Goal: Communication & Community: Answer question/provide support

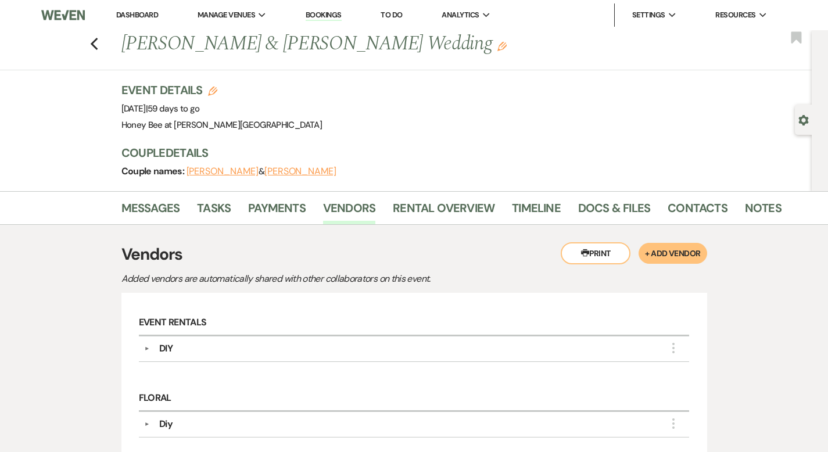
click at [145, 16] on link "Dashboard" at bounding box center [137, 15] width 42 height 10
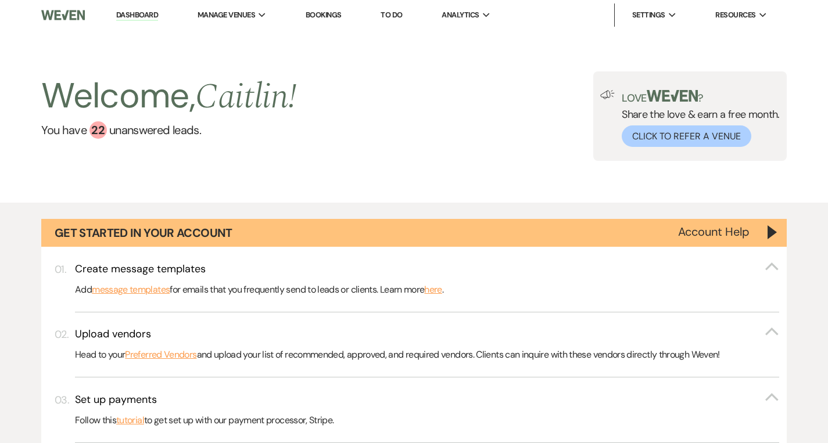
scroll to position [458, 0]
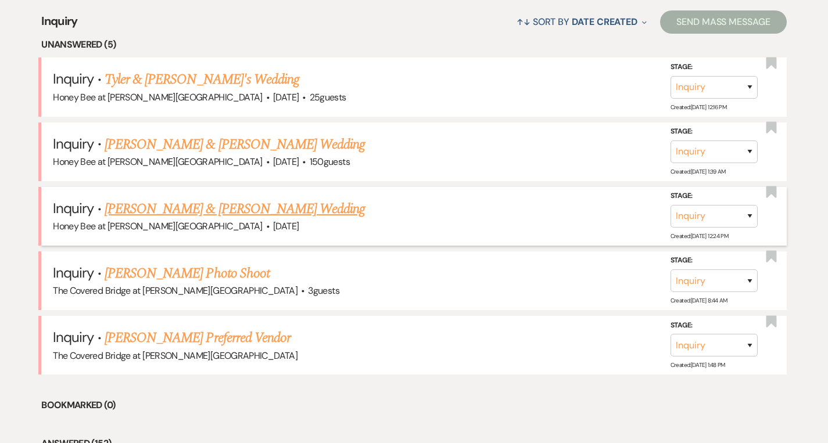
click at [249, 213] on link "[PERSON_NAME] & [PERSON_NAME] Wedding" at bounding box center [235, 209] width 260 height 21
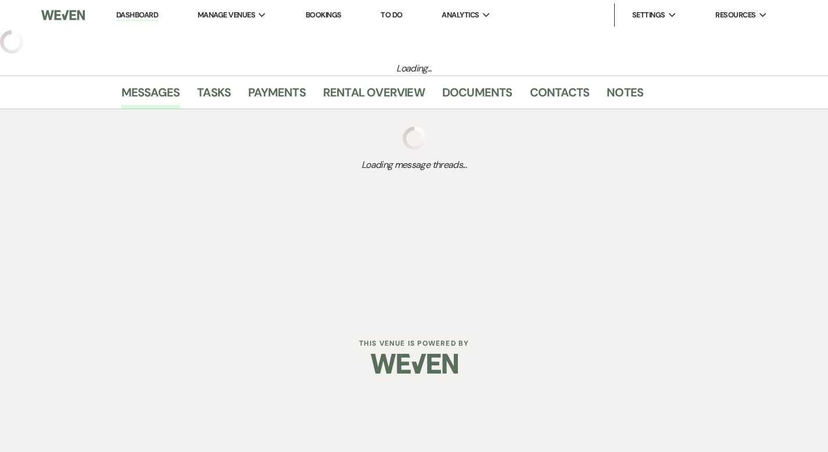
select select "5"
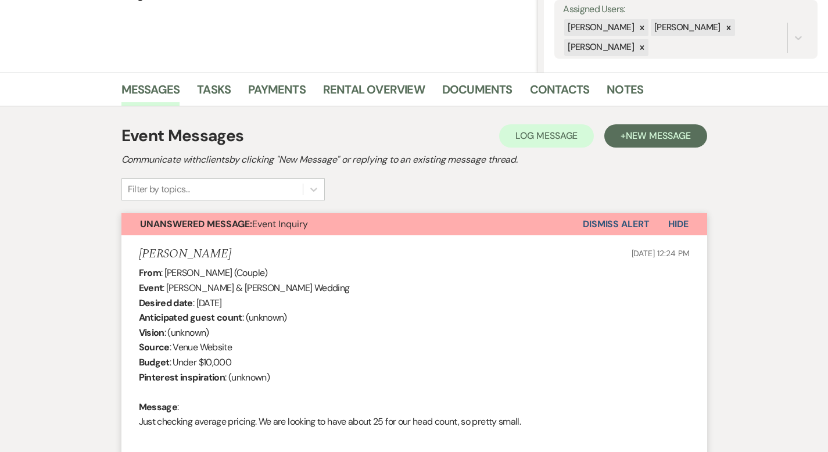
scroll to position [177, 0]
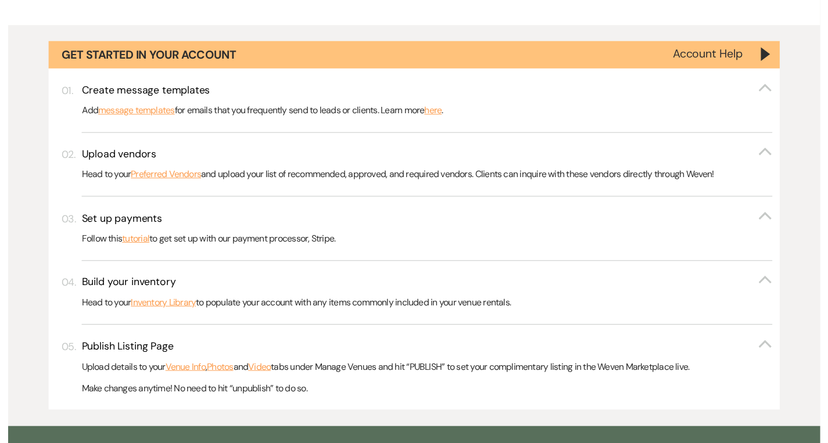
scroll to position [865, 0]
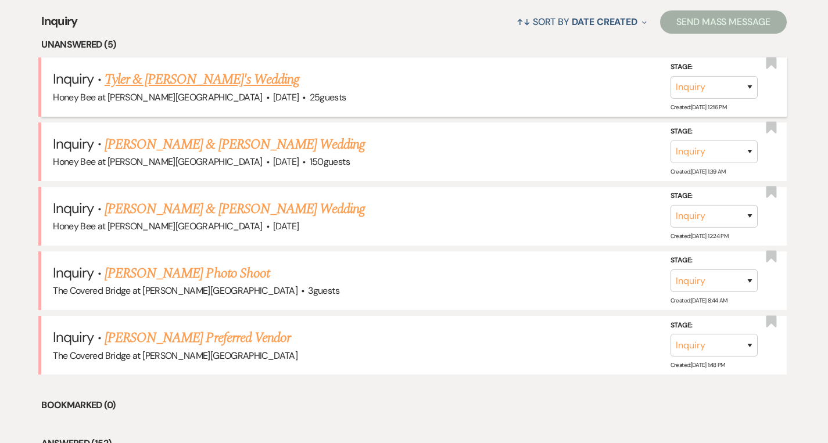
click at [212, 81] on link "Tyler & [PERSON_NAME]'s Wedding" at bounding box center [202, 79] width 195 height 21
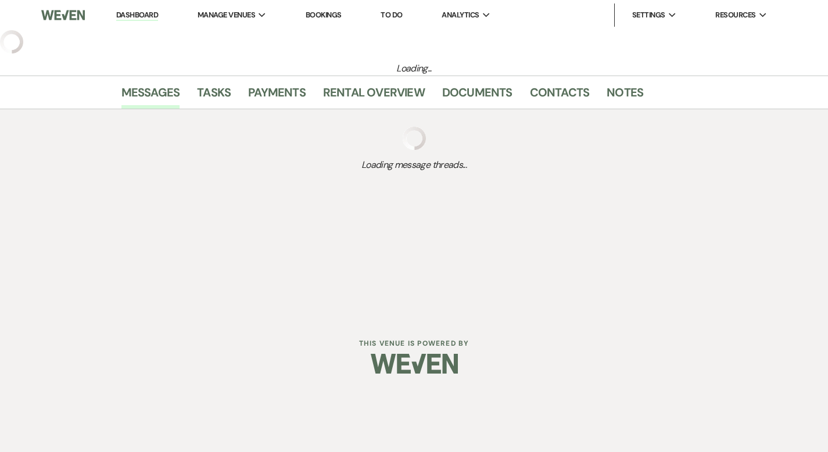
select select "5"
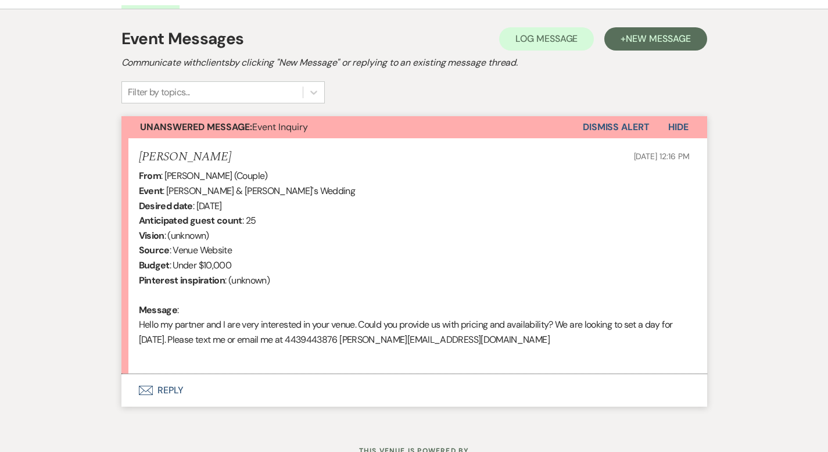
scroll to position [321, 0]
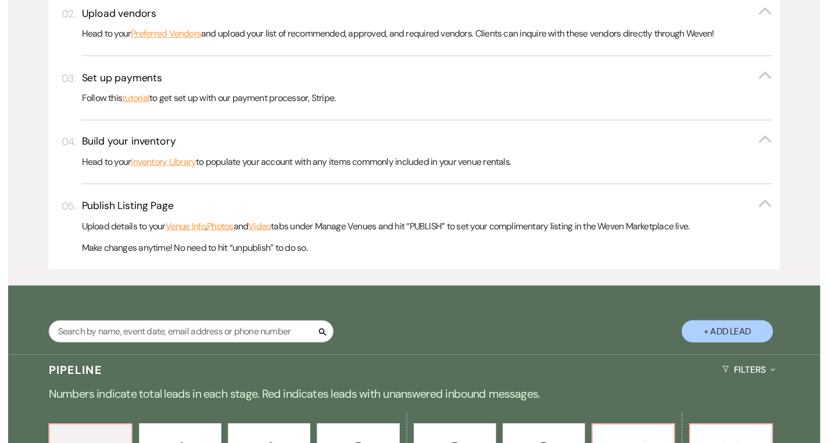
scroll to position [865, 0]
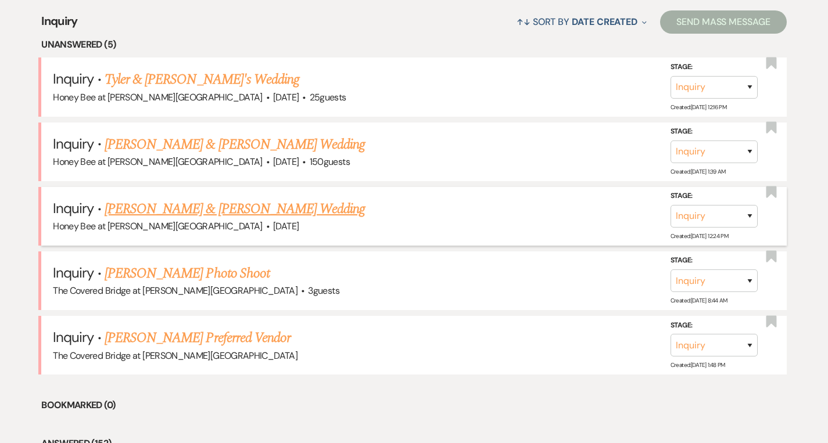
click at [219, 219] on link "[PERSON_NAME] & [PERSON_NAME] Wedding" at bounding box center [235, 209] width 260 height 21
select select "5"
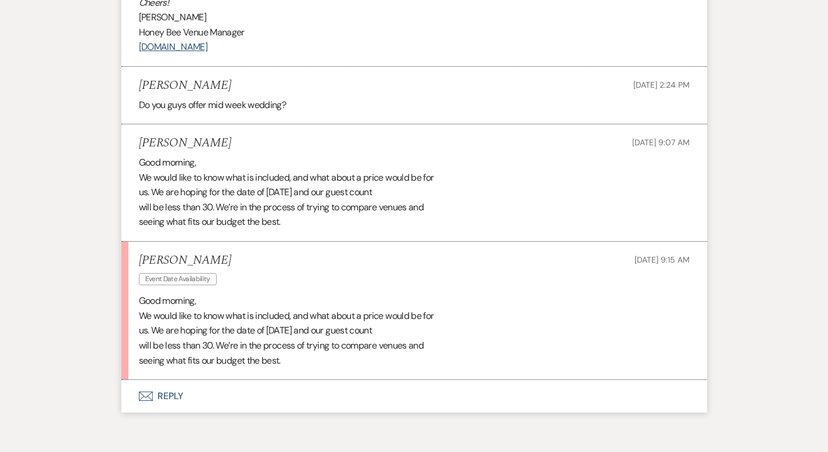
scroll to position [1028, 0]
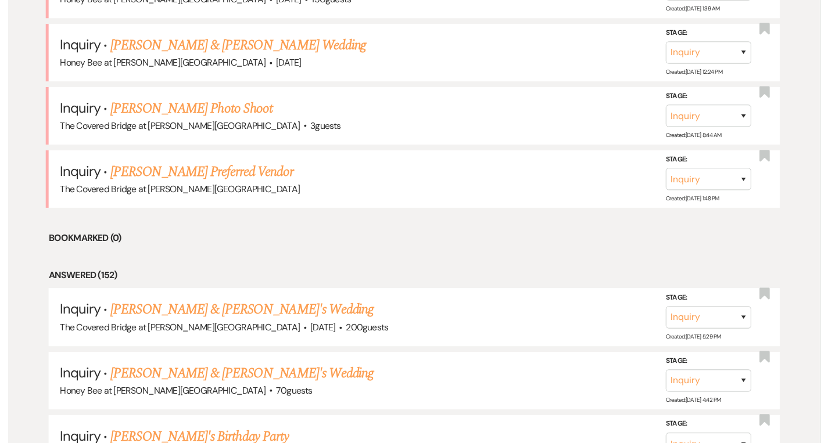
scroll to position [865, 0]
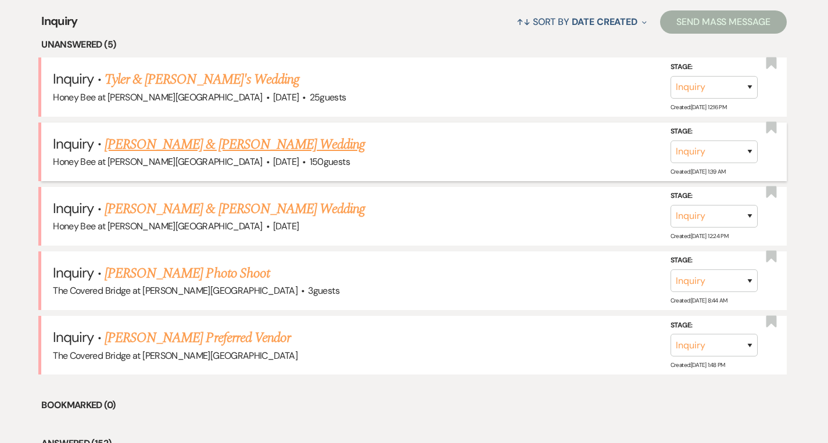
click at [298, 142] on link "[PERSON_NAME] & [PERSON_NAME] Wedding" at bounding box center [235, 144] width 260 height 21
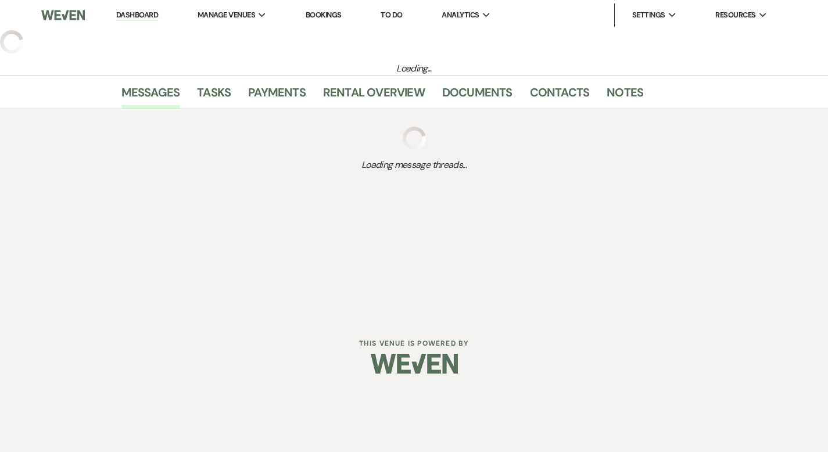
select select "5"
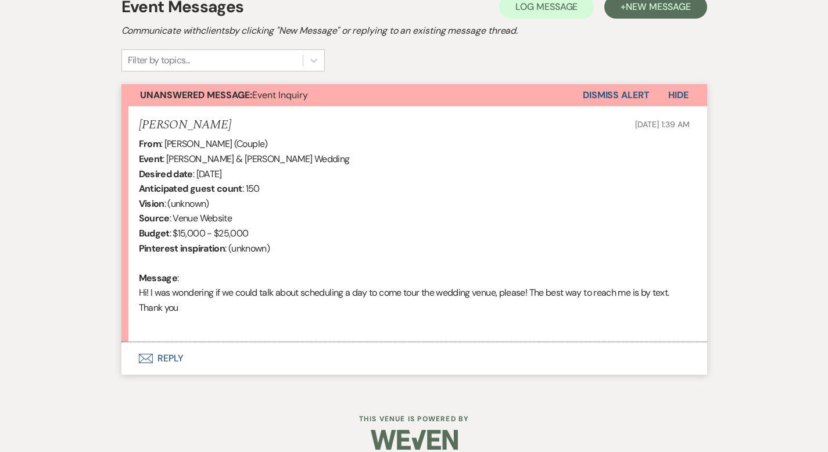
scroll to position [348, 0]
click at [131, 342] on button "Envelope Reply" at bounding box center [414, 358] width 586 height 33
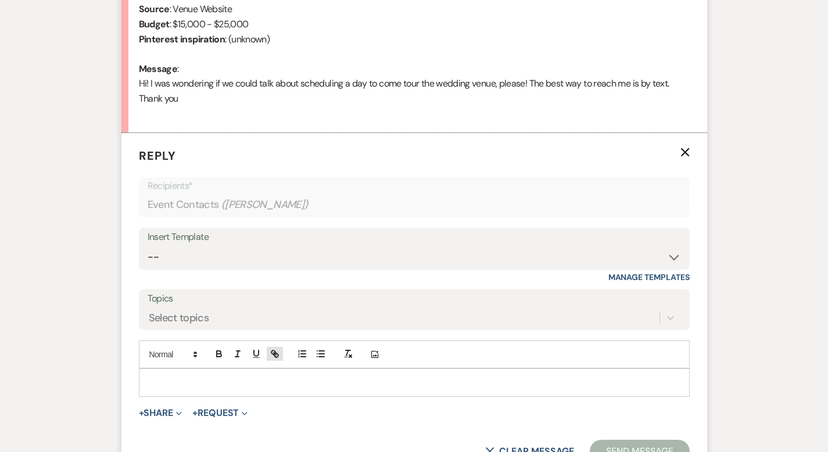
scroll to position [570, 0]
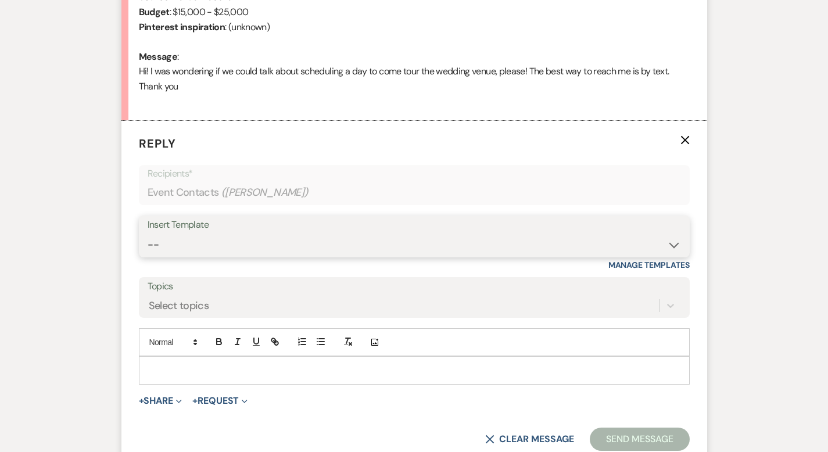
click at [206, 234] on select "-- Weven Planning Portal Introduction (Booked Events) Initial Inquiry Response …" at bounding box center [415, 245] width 534 height 23
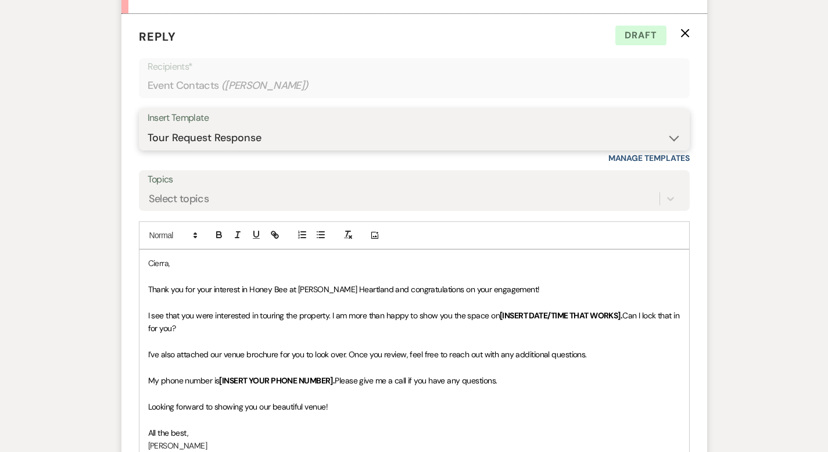
scroll to position [678, 0]
click at [316, 126] on select "-- Weven Planning Portal Introduction (Booked Events) Initial Inquiry Response …" at bounding box center [415, 137] width 534 height 23
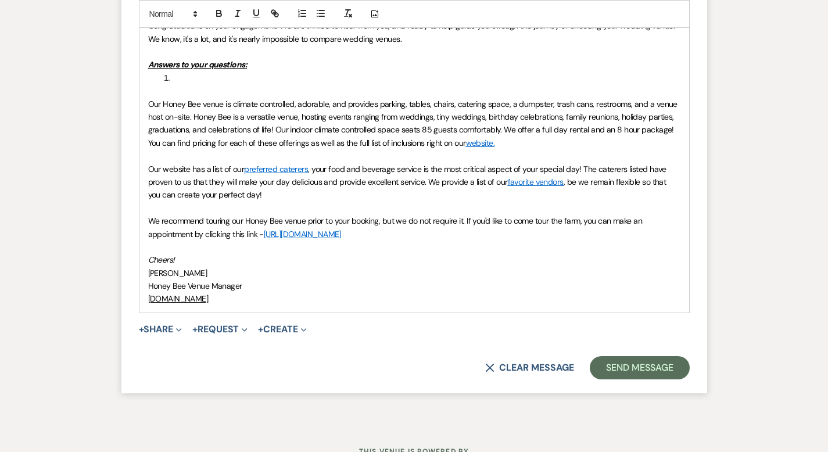
scroll to position [947, 0]
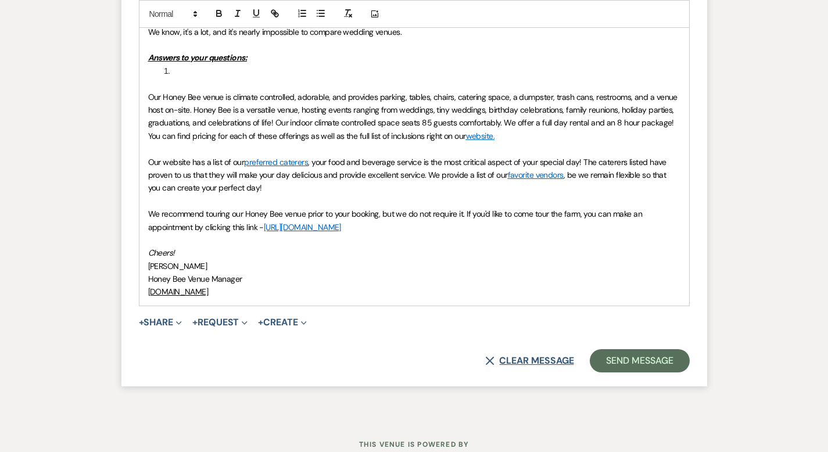
click at [550, 356] on button "X Clear message" at bounding box center [529, 360] width 88 height 9
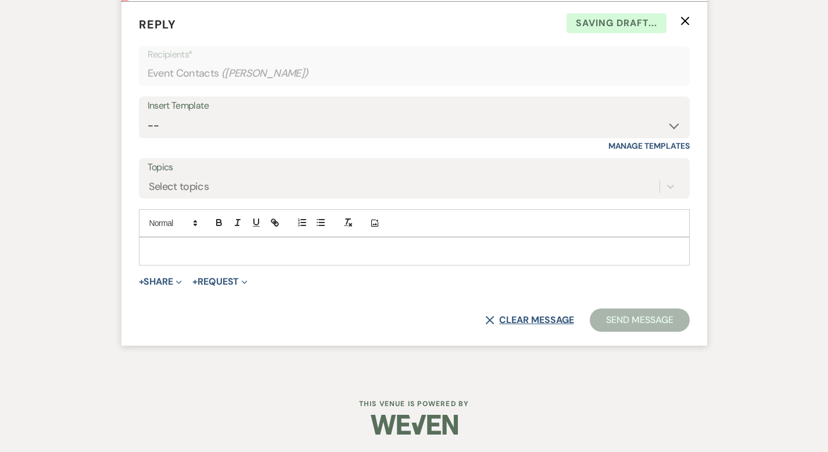
scroll to position [673, 0]
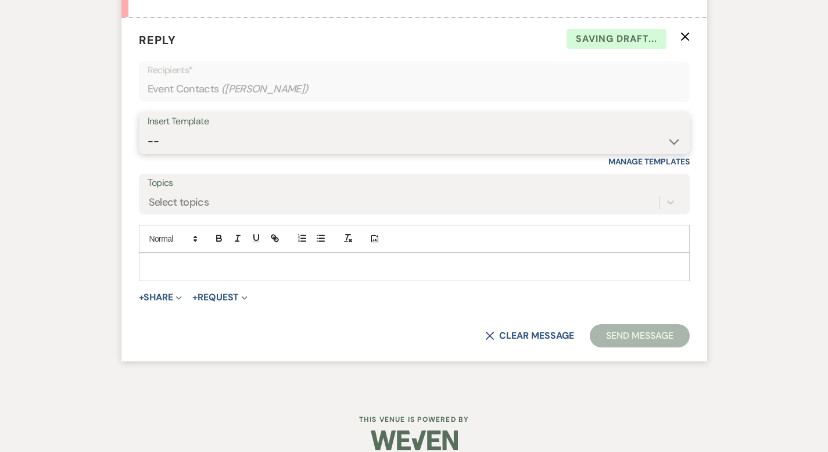
click at [267, 130] on select "-- Weven Planning Portal Introduction (Booked Events) Initial Inquiry Response …" at bounding box center [415, 141] width 534 height 23
select select "16"
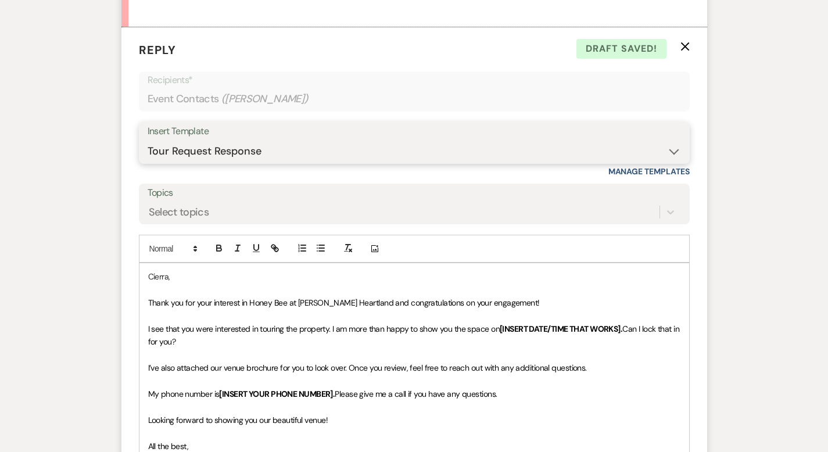
scroll to position [656, 0]
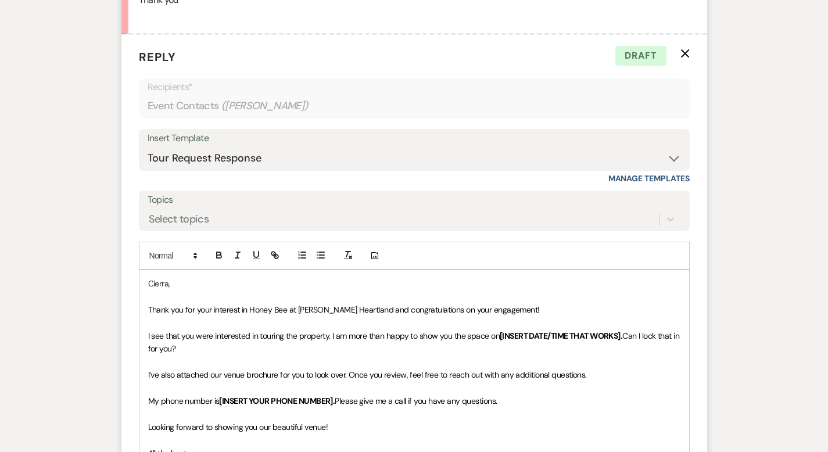
drag, startPoint x: 682, startPoint y: 317, endPoint x: 449, endPoint y: 320, distance: 233.1
click at [449, 330] on p "I see that you were interested in touring the property. I am more than happy to…" at bounding box center [414, 343] width 532 height 26
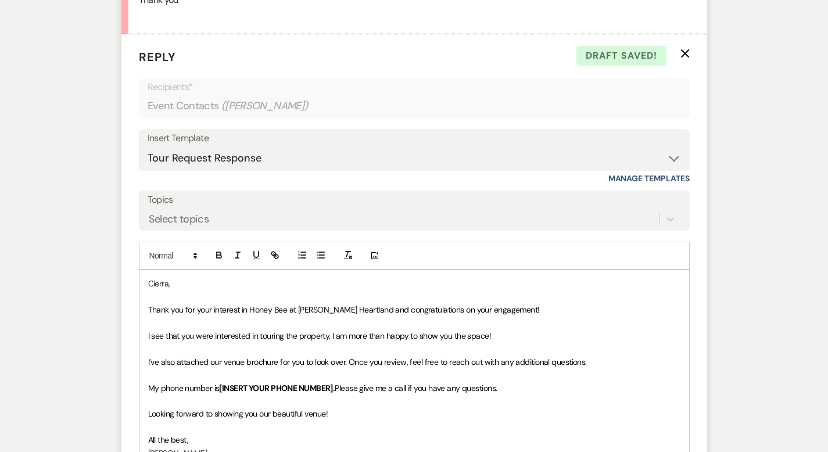
drag, startPoint x: 472, startPoint y: 374, endPoint x: 96, endPoint y: 347, distance: 377.0
click at [121, 346] on form "Reply X Draft saved! Recipients* Event Contacts ( [PERSON_NAME] ) Insert Templa…" at bounding box center [414, 290] width 586 height 513
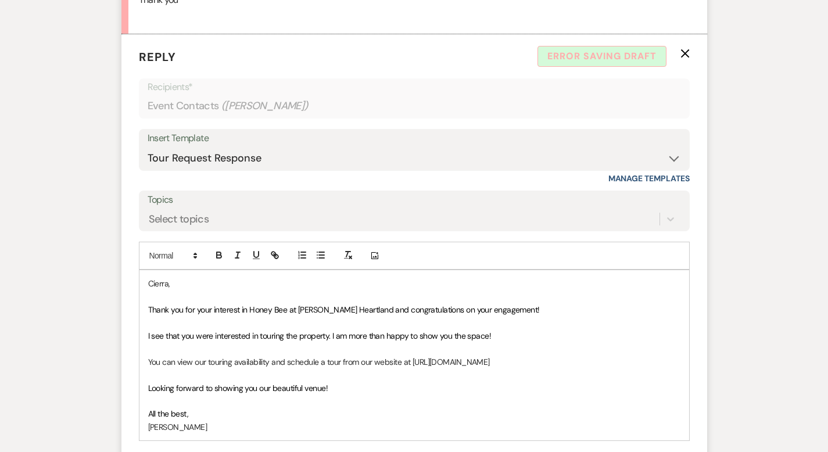
drag, startPoint x: 493, startPoint y: 345, endPoint x: 374, endPoint y: 352, distance: 119.3
click at [374, 356] on p "You can view our touring availability and schedule a tour from our website at […" at bounding box center [414, 362] width 532 height 13
drag, startPoint x: 497, startPoint y: 349, endPoint x: 373, endPoint y: 351, distance: 123.8
click at [374, 356] on p "You can view our touring availability and schedule a tour from our website at […" at bounding box center [414, 362] width 532 height 13
type input "[URL][DOMAIN_NAME]"
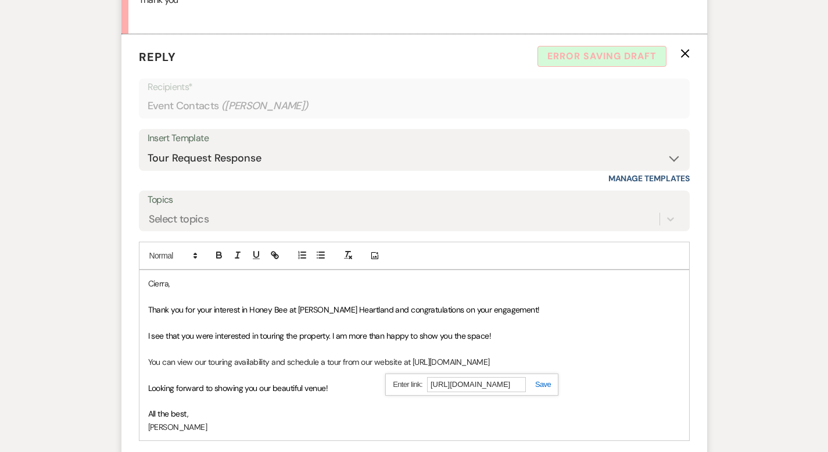
click at [526, 380] on link at bounding box center [538, 384] width 25 height 9
click at [517, 356] on p "You can view our touring availability and schedule a tour from our website at […" at bounding box center [414, 362] width 532 height 13
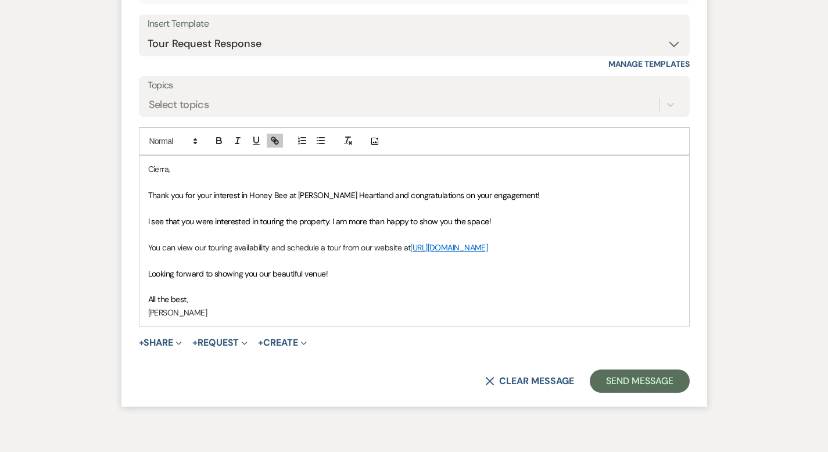
scroll to position [769, 0]
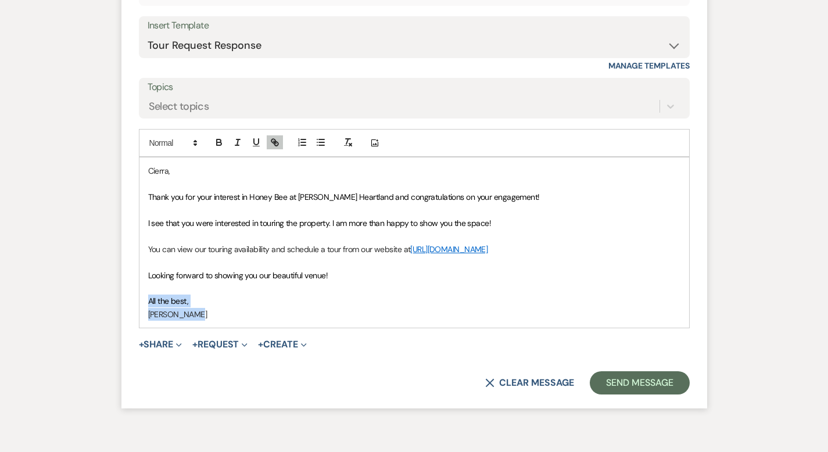
drag, startPoint x: 160, startPoint y: 298, endPoint x: 96, endPoint y: 288, distance: 64.7
click at [121, 288] on form "Reply X Error saving draft Recipients* Event Contacts ( [PERSON_NAME] ) Insert …" at bounding box center [414, 165] width 586 height 487
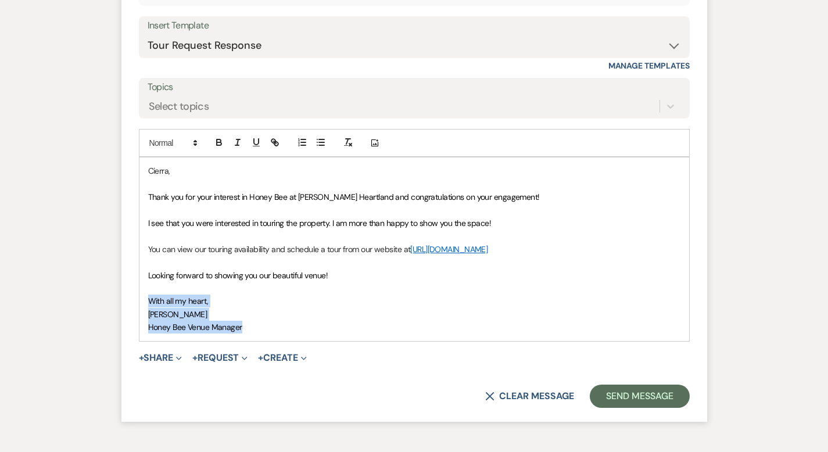
drag, startPoint x: 212, startPoint y: 312, endPoint x: 109, endPoint y: 291, distance: 104.9
click at [139, 291] on div "Cierra, Thank you for your interest in Honey Bee at [PERSON_NAME] Heartland and…" at bounding box center [414, 249] width 550 height 183
click at [232, 137] on icon "button" at bounding box center [237, 142] width 10 height 10
click at [335, 269] on p "Looking forward to showing you our beautiful venue!" at bounding box center [414, 275] width 532 height 13
click at [139, 262] on div "Cierra, Thank you for your interest in Honey Bee at [PERSON_NAME] Heartland and…" at bounding box center [414, 249] width 550 height 183
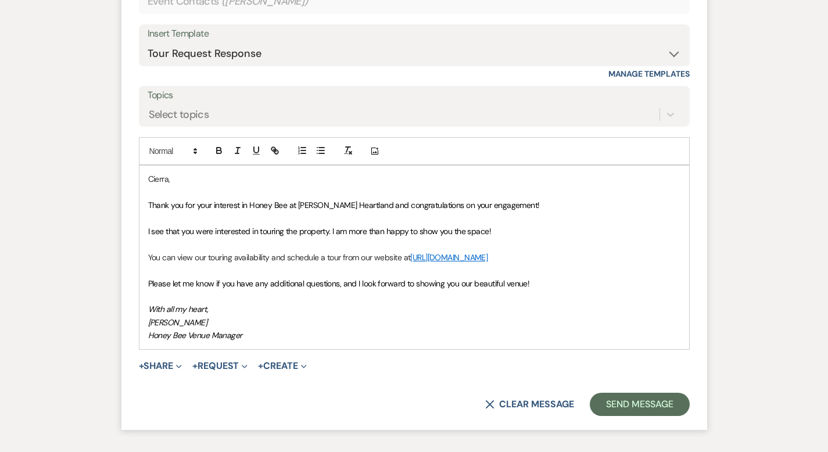
scroll to position [760, 0]
click at [687, 393] on button "Send Message" at bounding box center [639, 404] width 99 height 23
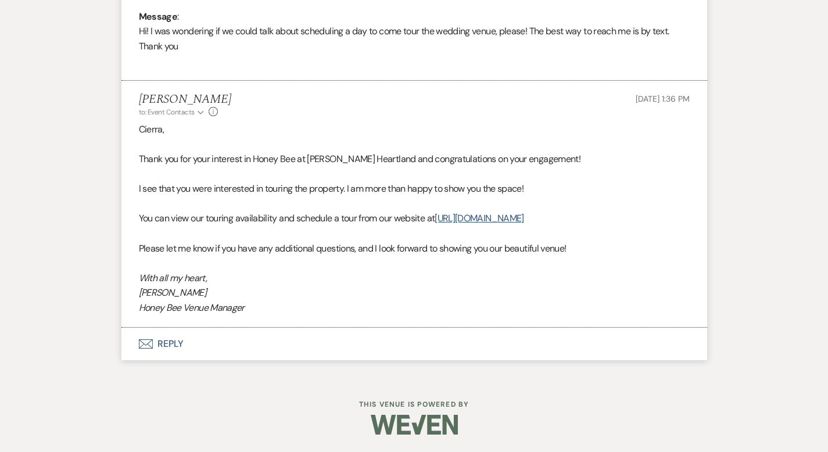
scroll to position [595, 0]
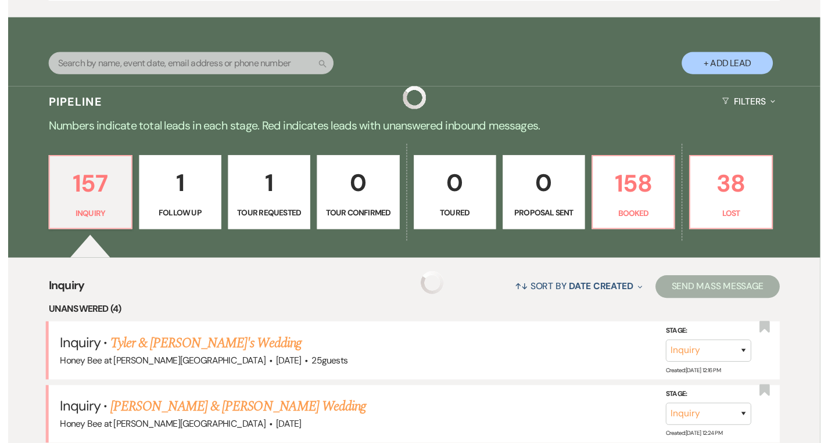
scroll to position [865, 0]
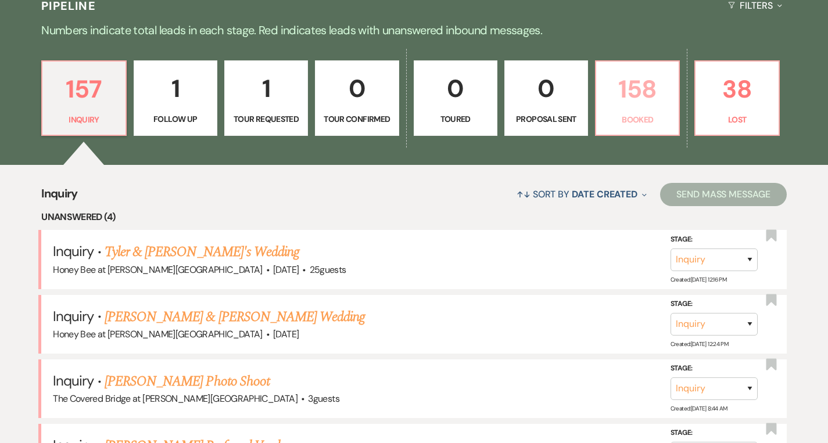
click at [672, 107] on p "158" at bounding box center [637, 89] width 69 height 39
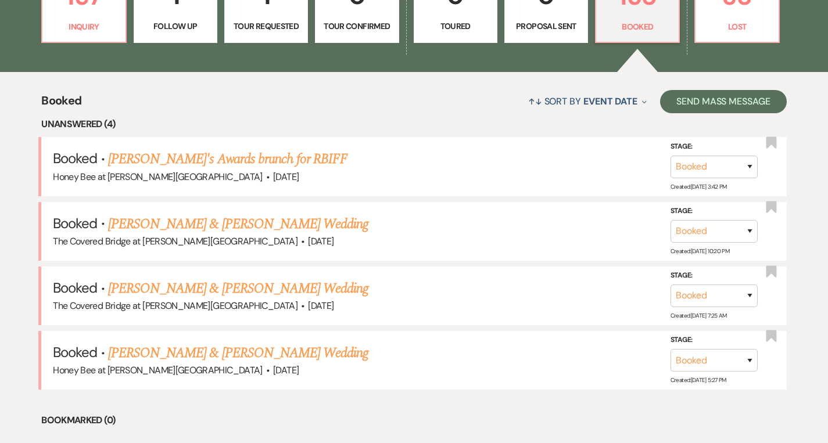
scroll to position [839, 0]
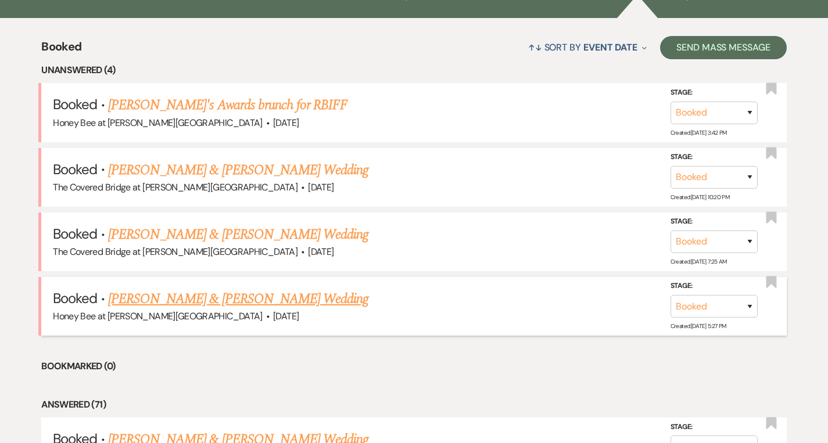
click at [289, 300] on link "[PERSON_NAME] & [PERSON_NAME] Wedding" at bounding box center [238, 299] width 260 height 21
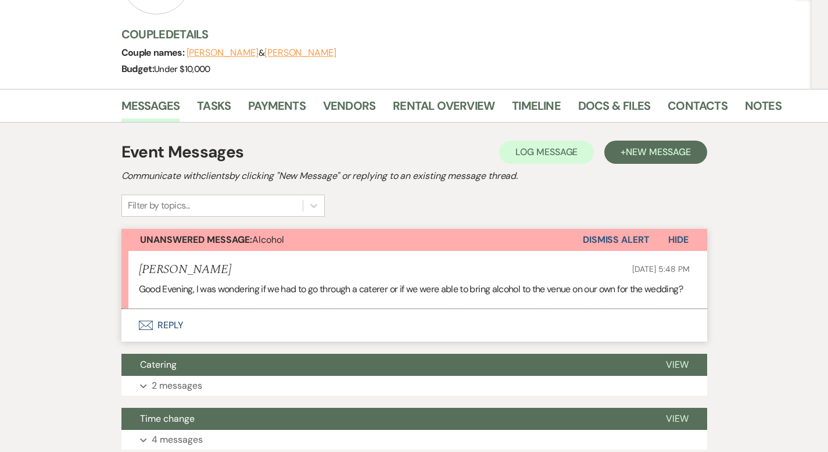
scroll to position [140, 0]
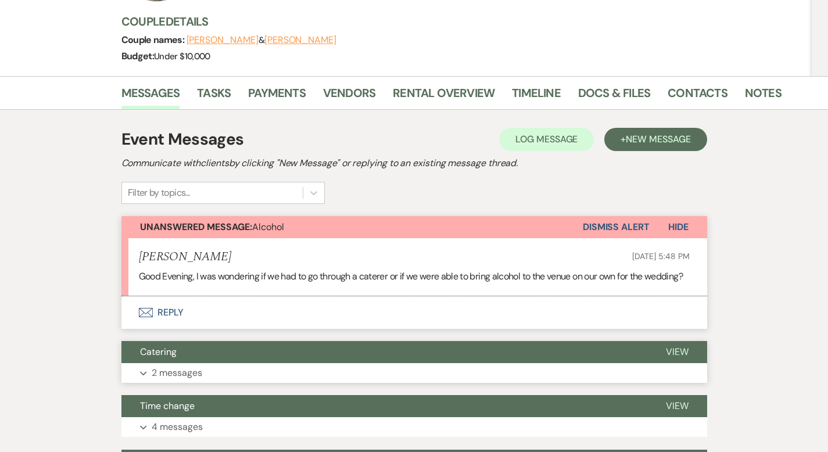
click at [154, 381] on button "Expand 2 messages" at bounding box center [414, 373] width 586 height 20
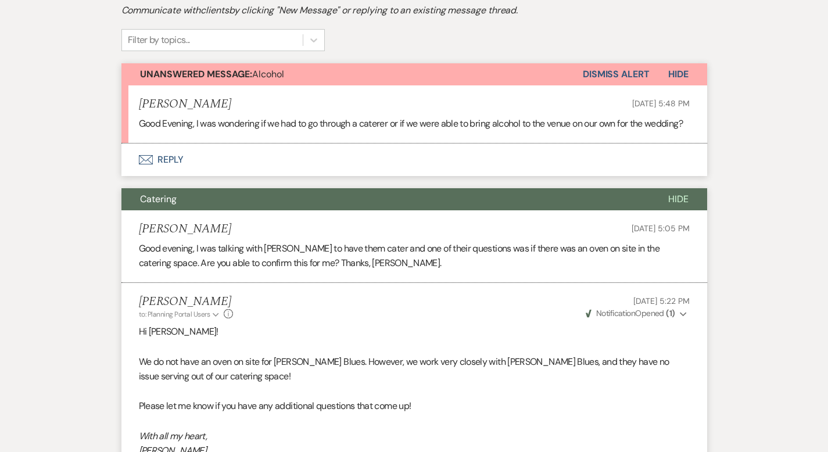
scroll to position [289, 0]
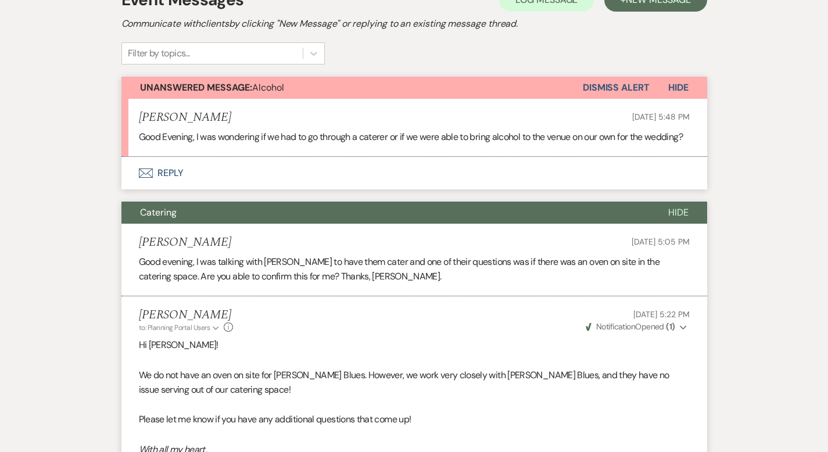
click at [126, 178] on button "Envelope Reply" at bounding box center [414, 173] width 586 height 33
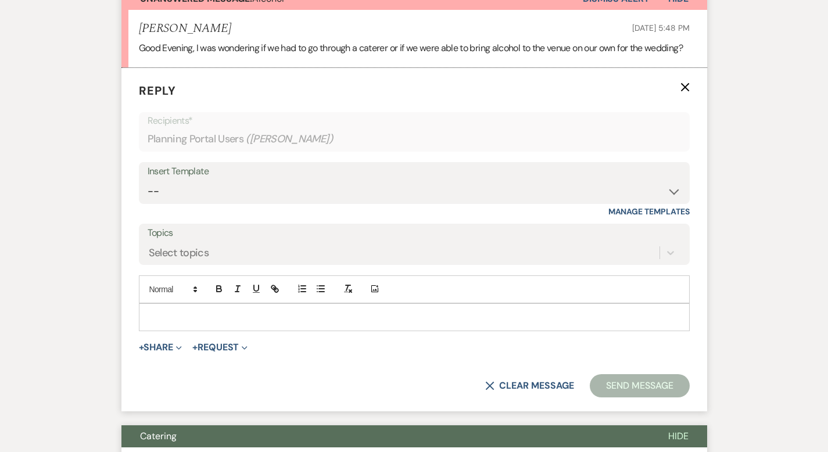
scroll to position [392, 0]
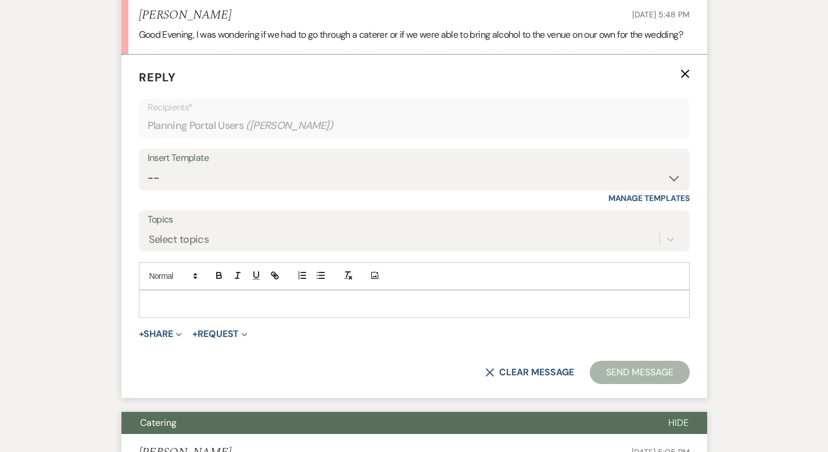
click at [170, 298] on p at bounding box center [414, 304] width 532 height 13
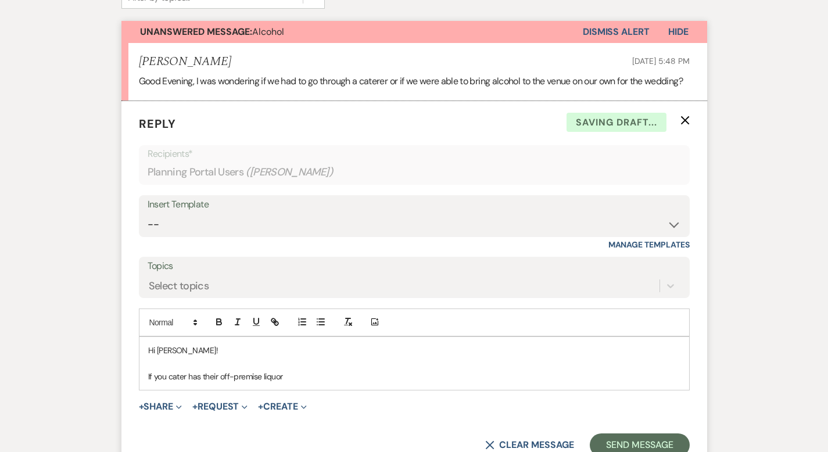
click at [277, 377] on p "If you cater has their off-premise liquor" at bounding box center [414, 376] width 532 height 13
click at [139, 337] on div "Hi [PERSON_NAME]! If you cater has their off-premise liquor license, we kindly …" at bounding box center [414, 363] width 550 height 53
click at [149, 375] on p "If your cater has their off-premise liquor license, we kindly ask that you util…" at bounding box center [414, 376] width 532 height 13
click at [583, 374] on p "If your cater has their off-premise liquor license, we kindly ask that you util…" at bounding box center [414, 376] width 532 height 13
click at [152, 377] on p "If your cater has their off-premise liquor license, we kindly ask that you util…" at bounding box center [414, 376] width 532 height 13
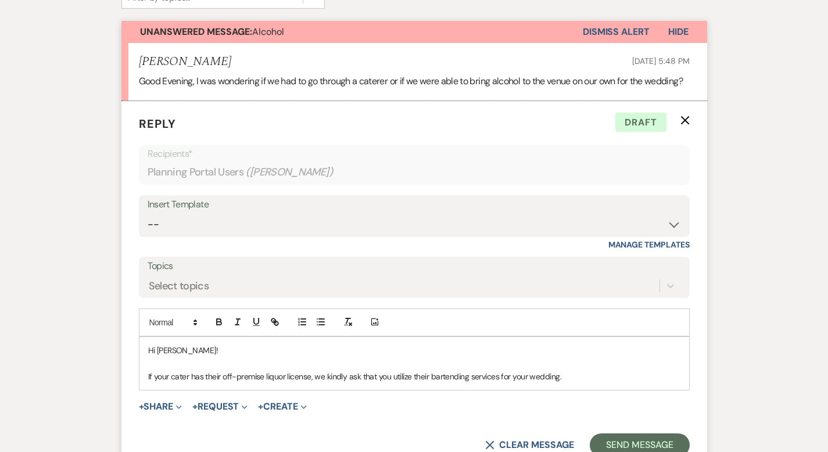
click at [150, 377] on p "If your cater has their off-premise liquor license, we kindly ask that you util…" at bounding box center [414, 376] width 532 height 13
click at [554, 379] on p "If your caterer has their off-premise liquor license, we kindly ask that you ut…" at bounding box center [414, 376] width 532 height 13
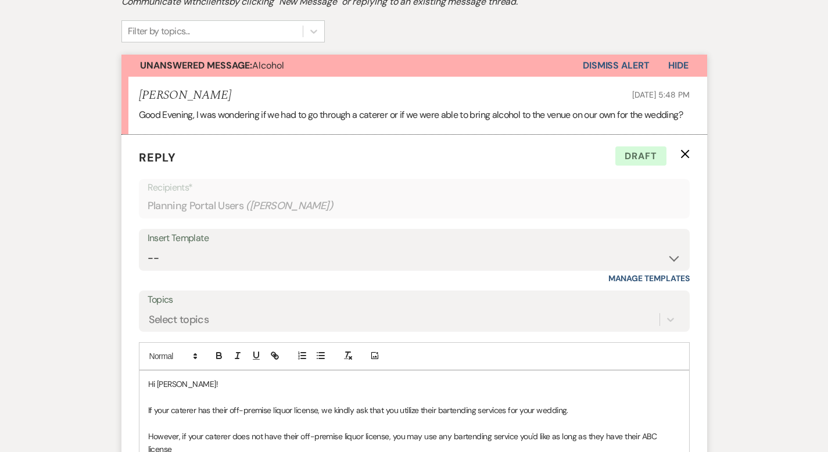
scroll to position [403, 0]
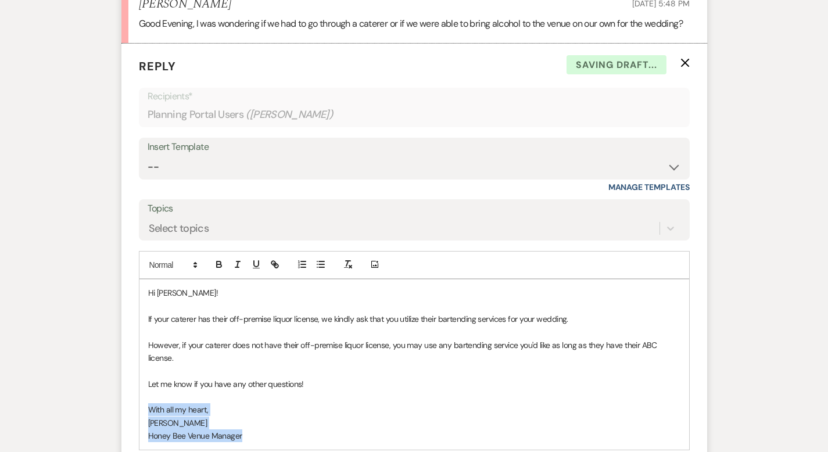
drag, startPoint x: 208, startPoint y: 426, endPoint x: 103, endPoint y: 397, distance: 109.1
click at [139, 397] on div "Hi [PERSON_NAME]! If your caterer has their off-premise liquor license, we kind…" at bounding box center [414, 365] width 550 height 170
click at [237, 265] on line "button" at bounding box center [237, 265] width 1 height 6
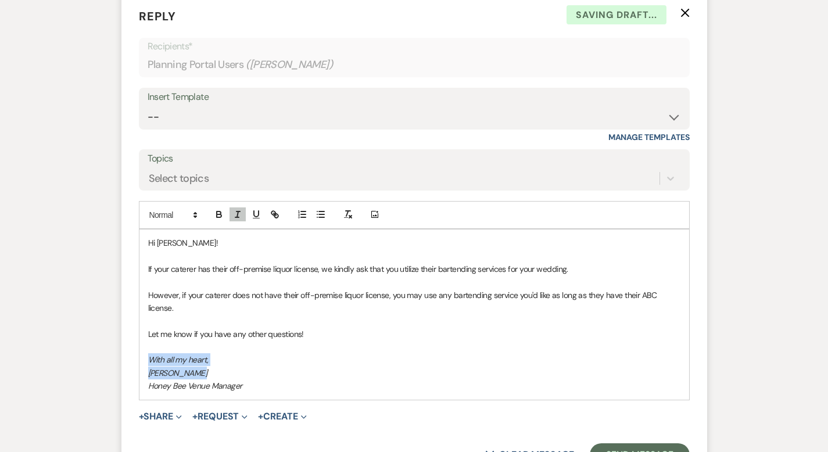
scroll to position [470, 0]
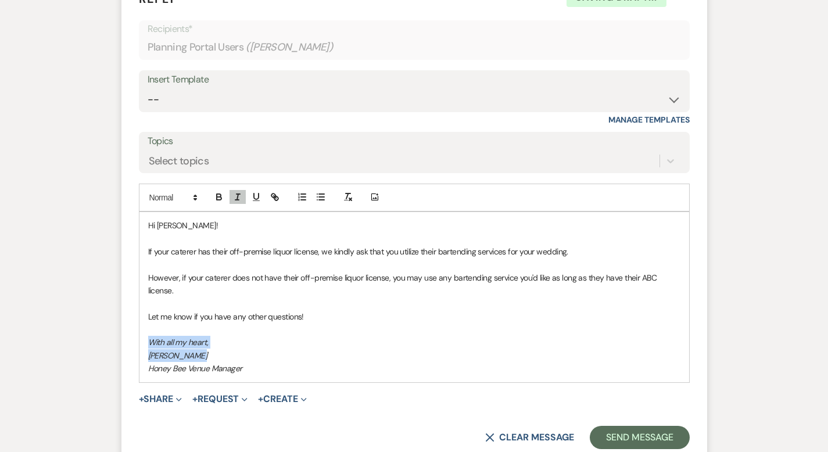
click at [259, 362] on p "Honey Bee Venue Manager" at bounding box center [414, 368] width 532 height 13
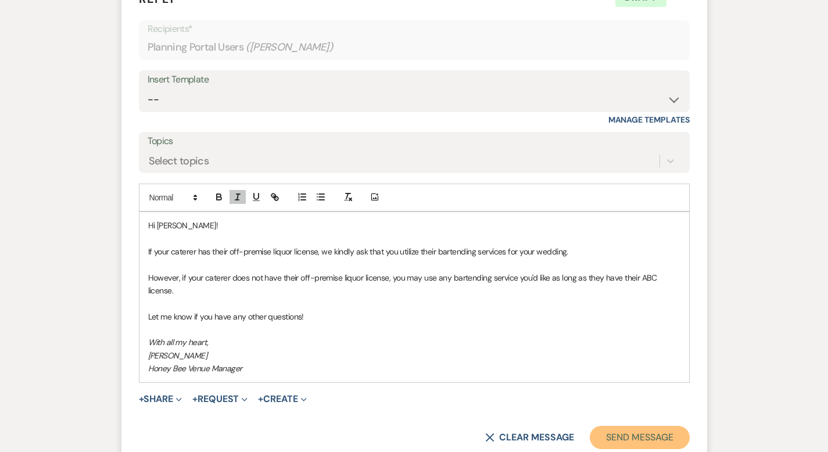
click at [689, 426] on button "Send Message" at bounding box center [639, 437] width 99 height 23
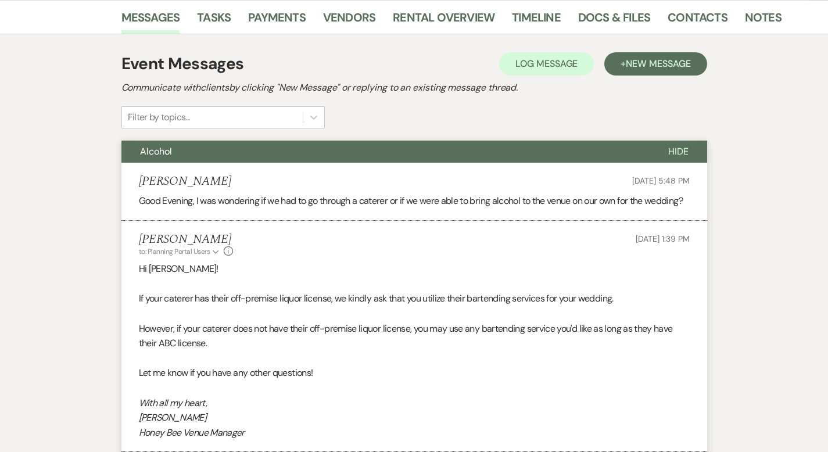
scroll to position [0, 0]
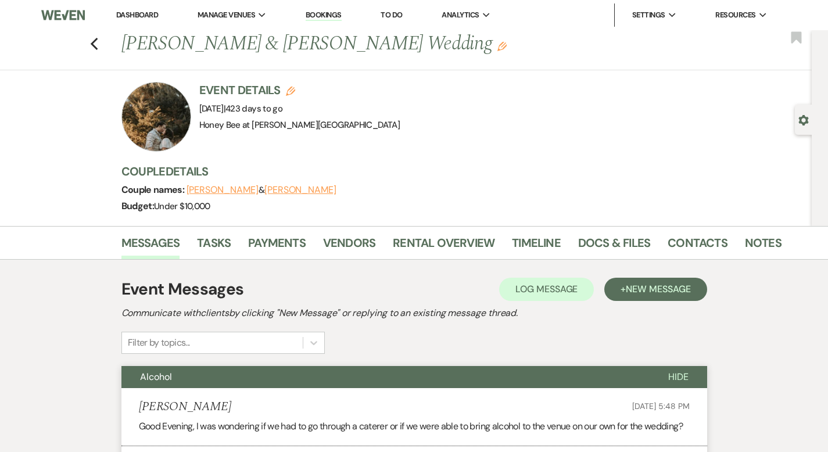
click at [52, 40] on div "Previous [PERSON_NAME] & [PERSON_NAME] Wedding Edit Bookmark" at bounding box center [403, 50] width 818 height 40
click at [90, 44] on icon "Previous" at bounding box center [94, 44] width 9 height 14
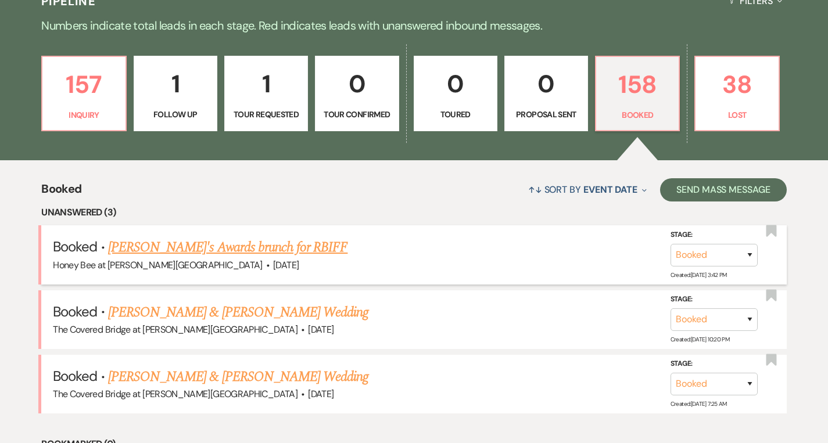
scroll to position [679, 0]
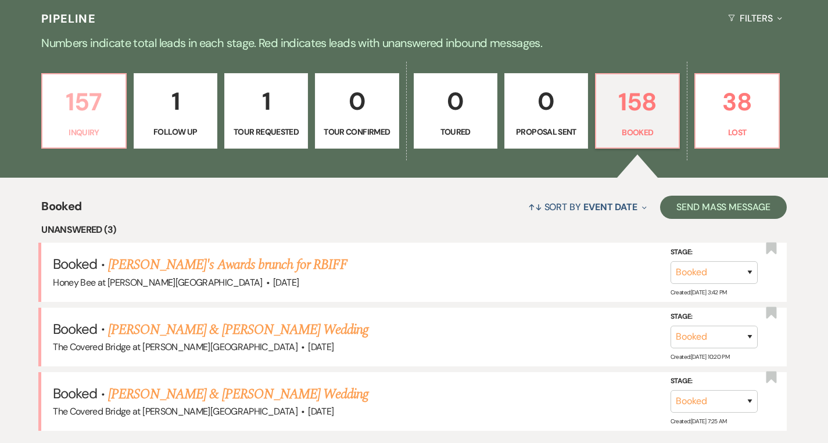
click at [71, 121] on p "157" at bounding box center [83, 102] width 69 height 39
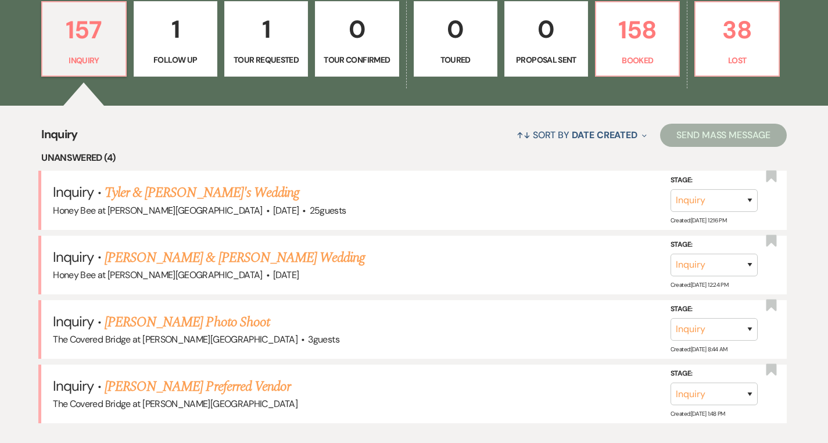
scroll to position [754, 0]
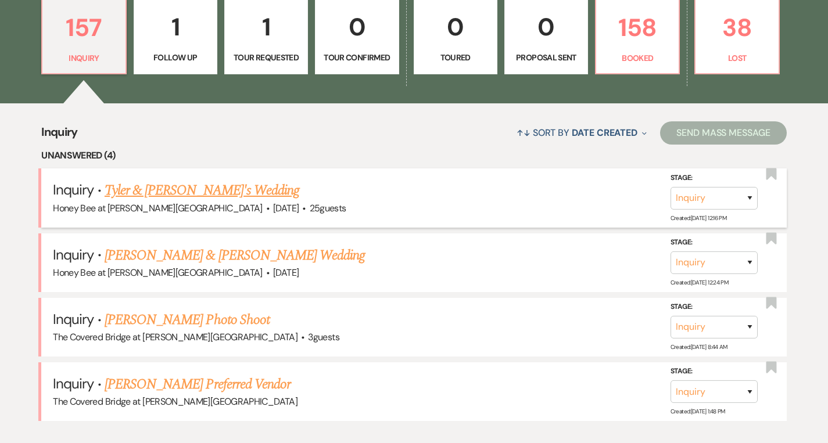
click at [194, 200] on link "Tyler & [PERSON_NAME]'s Wedding" at bounding box center [202, 190] width 195 height 21
select select "5"
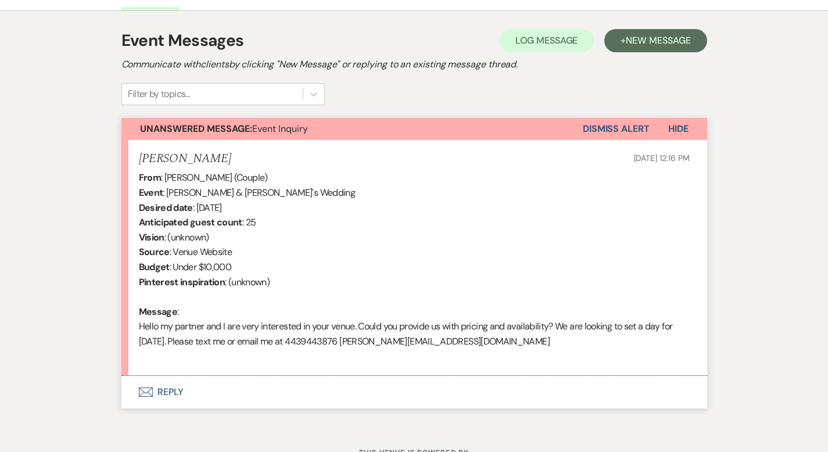
scroll to position [327, 0]
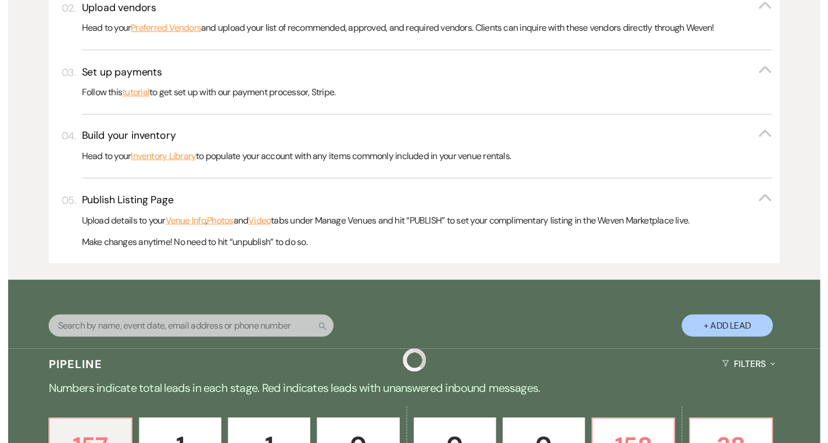
scroll to position [754, 0]
